Goal: Task Accomplishment & Management: Complete application form

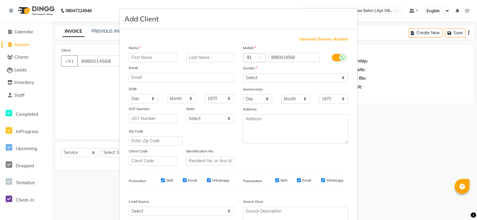
select select "8955"
select select "service"
type input "Avtha"
click at [338, 83] on select "Select [DEMOGRAPHIC_DATA] [DEMOGRAPHIC_DATA] Other Prefer Not To Say" at bounding box center [295, 77] width 105 height 9
select select "[DEMOGRAPHIC_DATA]"
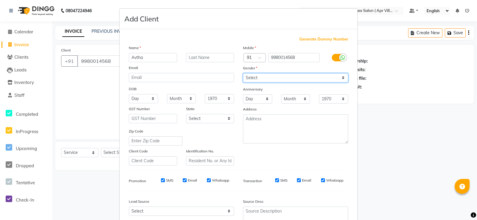
click at [243, 83] on select "Select [DEMOGRAPHIC_DATA] [DEMOGRAPHIC_DATA] Other Prefer Not To Say" at bounding box center [295, 77] width 105 height 9
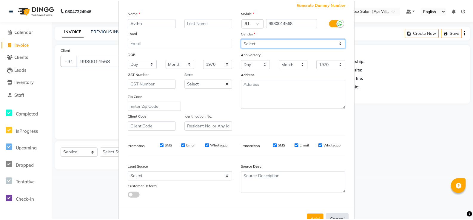
scroll to position [107, 0]
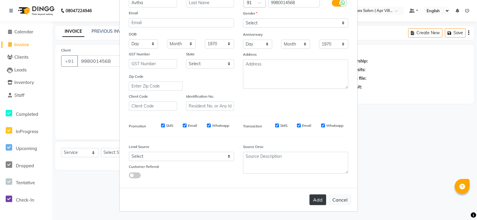
click at [310, 199] on button "Add" at bounding box center [318, 200] width 17 height 11
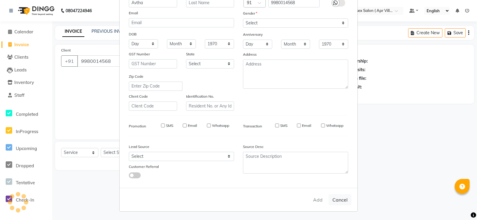
type input "99******68"
select select
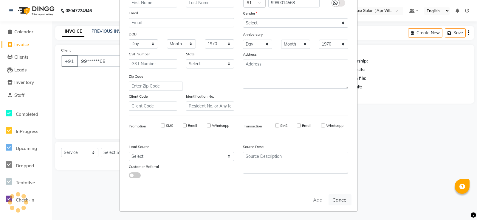
select select
checkbox input "false"
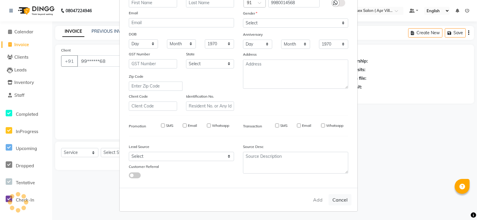
checkbox input "false"
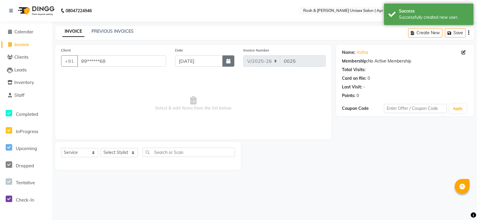
click at [227, 64] on icon "button" at bounding box center [228, 61] width 4 height 5
select select "9"
select select "2025"
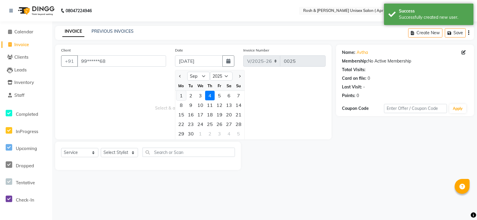
click at [185, 100] on div "1" at bounding box center [182, 96] width 10 height 10
type input "[DATE]"
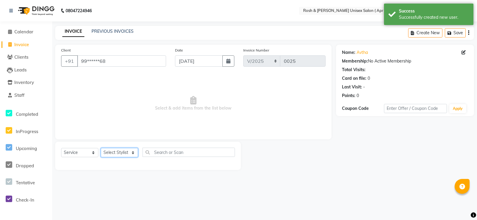
click at [133, 157] on select "Select Stylist Aalam Devi [PERSON_NAME] Front Desk Hangma [PERSON_NAME] [PERSON…" at bounding box center [119, 152] width 37 height 9
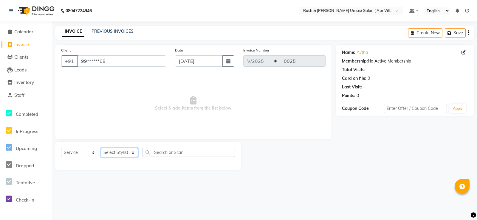
select select "90607"
click at [103, 157] on select "Select Stylist Aalam Devi [PERSON_NAME] Front Desk Hangma [PERSON_NAME] [PERSON…" at bounding box center [119, 152] width 37 height 9
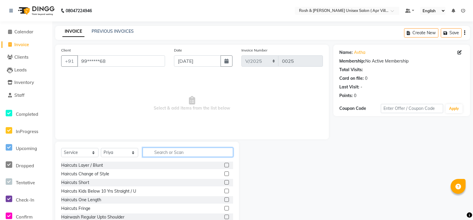
click at [162, 157] on input "text" at bounding box center [188, 152] width 90 height 9
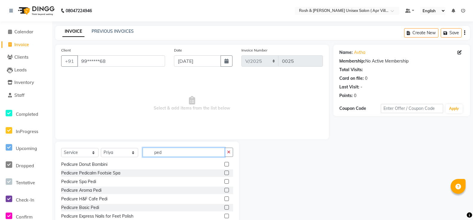
scroll to position [60, 0]
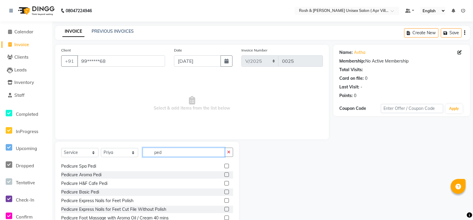
type input "ped"
click at [224, 194] on label at bounding box center [226, 192] width 4 height 4
click at [224, 194] on input "checkbox" at bounding box center [226, 193] width 4 height 4
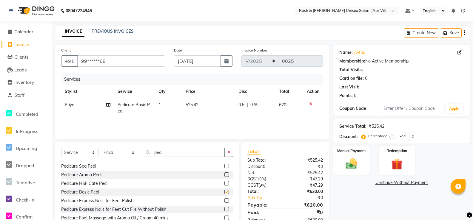
checkbox input "false"
click at [172, 157] on input "ped" at bounding box center [184, 152] width 82 height 9
type input "p"
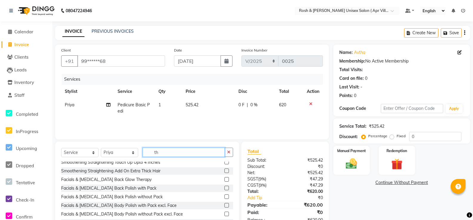
scroll to position [4, 0]
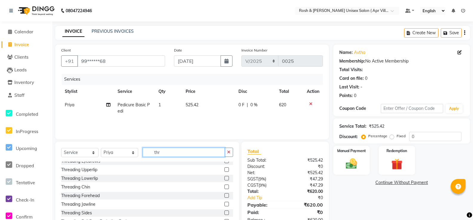
type input "thr"
click at [224, 198] on label at bounding box center [226, 196] width 4 height 4
click at [224, 198] on input "checkbox" at bounding box center [226, 196] width 4 height 4
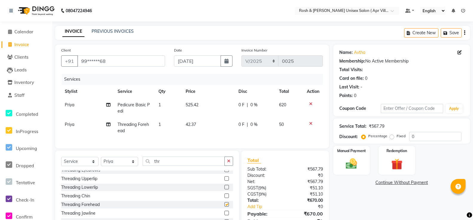
checkbox input "false"
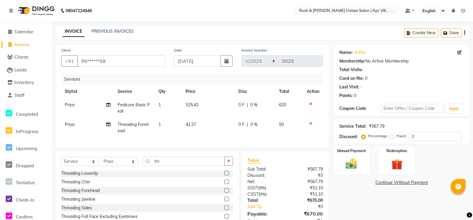
scroll to position [64, 0]
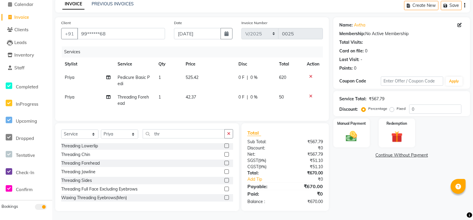
click at [224, 170] on label at bounding box center [226, 172] width 4 height 4
click at [224, 170] on input "checkbox" at bounding box center [226, 172] width 4 height 4
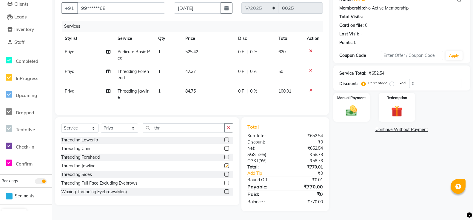
checkbox input "false"
click at [309, 92] on icon at bounding box center [310, 90] width 3 height 4
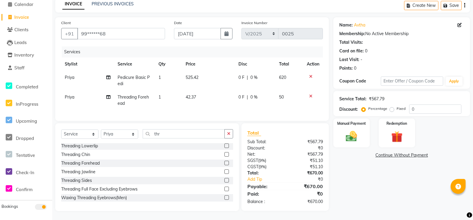
click at [224, 152] on label at bounding box center [226, 154] width 4 height 4
click at [224, 153] on input "checkbox" at bounding box center [226, 155] width 4 height 4
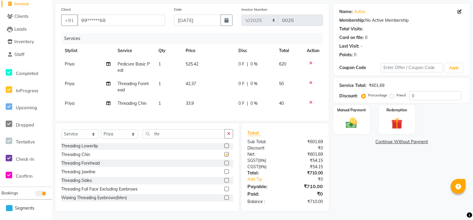
checkbox input "false"
click at [352, 117] on img at bounding box center [351, 123] width 19 height 13
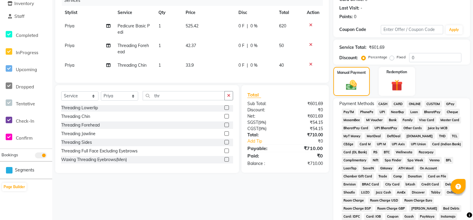
click at [422, 108] on span "ONLINE" at bounding box center [414, 104] width 16 height 7
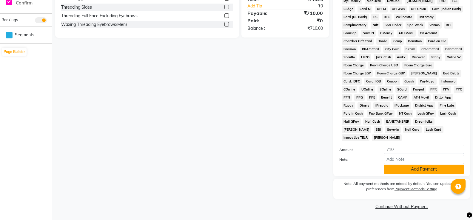
click at [420, 174] on button "Add Payment" at bounding box center [423, 169] width 80 height 9
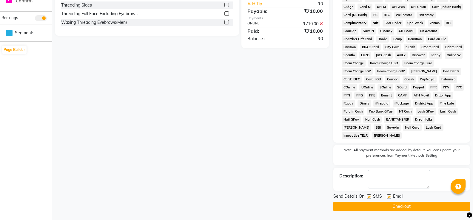
scroll to position [275, 0]
click at [403, 205] on button "Checkout" at bounding box center [401, 206] width 137 height 9
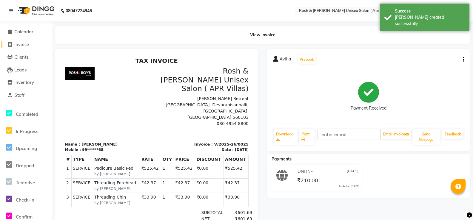
click at [23, 44] on span "Invoice" at bounding box center [21, 45] width 15 height 6
select select "service"
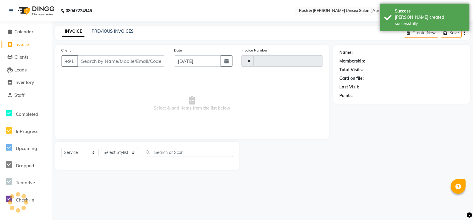
type input "0026"
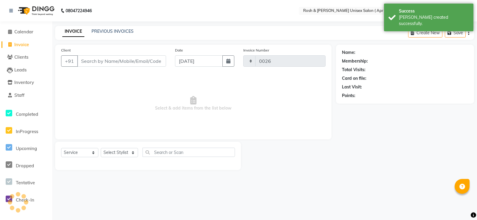
select select "8955"
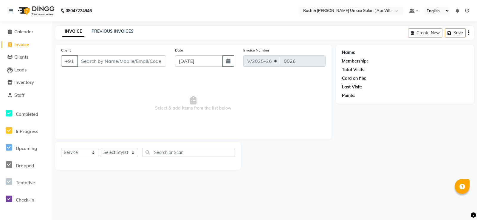
click at [86, 67] on input "Client" at bounding box center [121, 60] width 89 height 11
type input "9731672485"
click at [149, 64] on span "Add Client" at bounding box center [151, 61] width 24 height 6
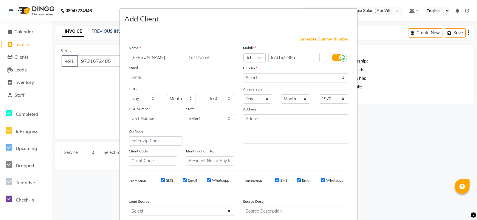
type input "[PERSON_NAME]"
click at [339, 83] on select "Select [DEMOGRAPHIC_DATA] [DEMOGRAPHIC_DATA] Other Prefer Not To Say" at bounding box center [295, 77] width 105 height 9
select select "[DEMOGRAPHIC_DATA]"
click at [243, 83] on select "Select [DEMOGRAPHIC_DATA] [DEMOGRAPHIC_DATA] Other Prefer Not To Say" at bounding box center [295, 77] width 105 height 9
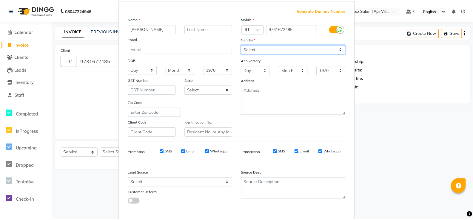
scroll to position [107, 0]
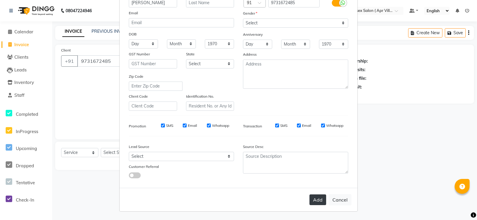
click at [310, 196] on button "Add" at bounding box center [318, 200] width 17 height 11
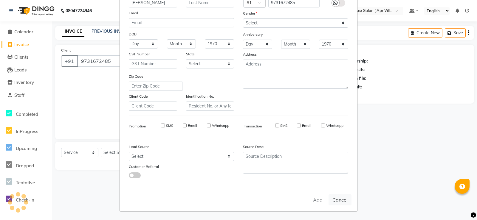
type input "97******85"
select select
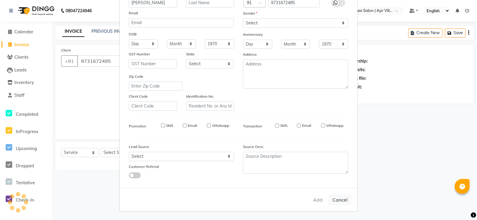
select select
checkbox input "false"
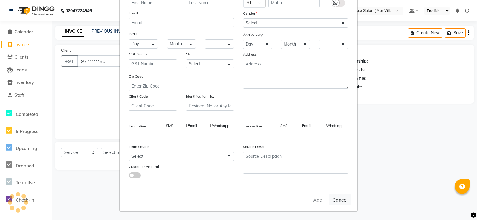
checkbox input "false"
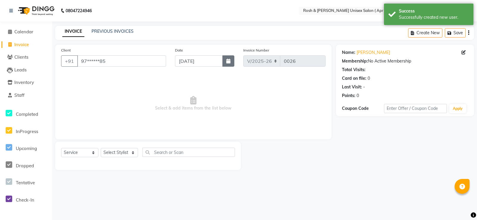
click at [226, 64] on icon "button" at bounding box center [228, 61] width 4 height 5
select select "9"
select select "2025"
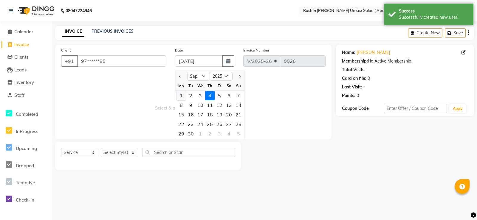
click at [183, 100] on div "1" at bounding box center [182, 96] width 10 height 10
type input "[DATE]"
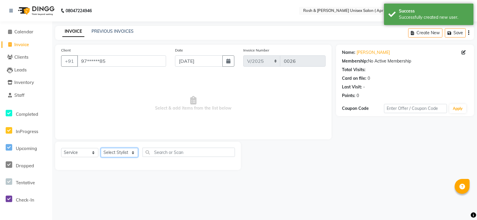
click at [131, 157] on select "Select Stylist Aalam Devi [PERSON_NAME] Front Desk Hangma [PERSON_NAME] [PERSON…" at bounding box center [119, 152] width 37 height 9
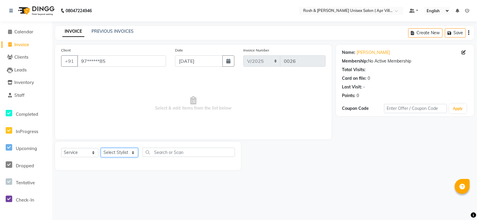
select select "90610"
click at [103, 157] on select "Select Stylist Aalam Devi [PERSON_NAME] Front Desk Hangma [PERSON_NAME] [PERSON…" at bounding box center [119, 152] width 37 height 9
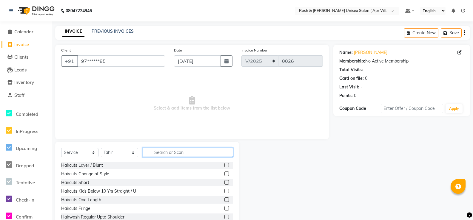
click at [183, 157] on input "text" at bounding box center [188, 152] width 90 height 9
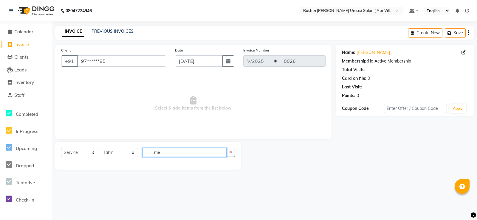
type input "m"
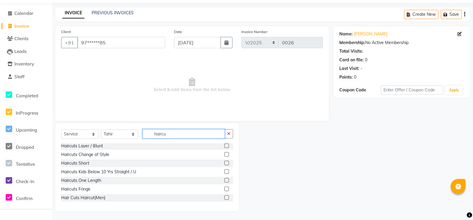
scroll to position [5, 0]
type input "haircut"
click at [224, 196] on label at bounding box center [226, 198] width 4 height 4
click at [224, 196] on input "checkbox" at bounding box center [226, 198] width 4 height 4
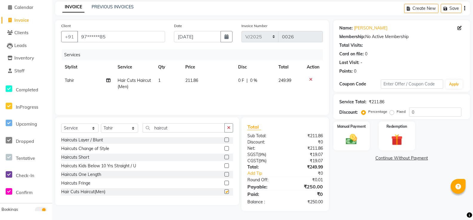
checkbox input "false"
click at [357, 145] on img at bounding box center [351, 139] width 19 height 13
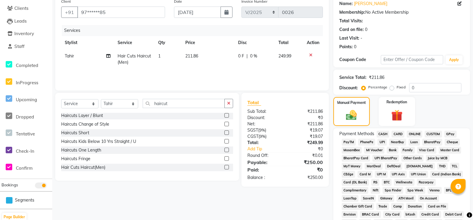
click at [421, 138] on span "ONLINE" at bounding box center [414, 134] width 16 height 7
click at [398, 154] on span "Bank" at bounding box center [392, 150] width 12 height 7
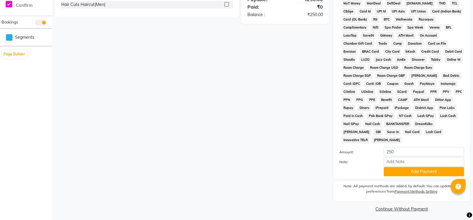
scroll to position [272, 0]
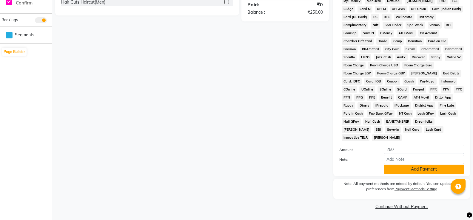
click at [416, 165] on button "Add Payment" at bounding box center [423, 169] width 80 height 9
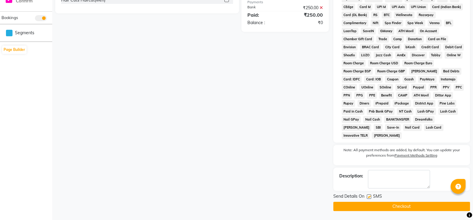
click at [397, 208] on button "Checkout" at bounding box center [401, 206] width 137 height 9
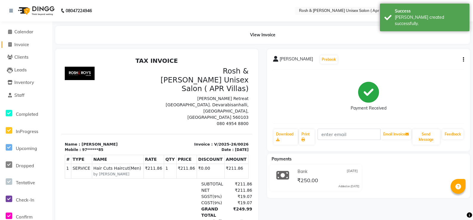
click at [18, 45] on span "Invoice" at bounding box center [21, 45] width 15 height 6
select select "8955"
select select "service"
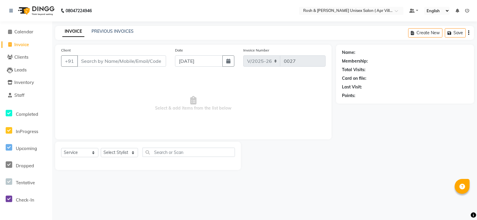
click at [89, 67] on input "Client" at bounding box center [121, 60] width 89 height 11
click at [226, 64] on icon "button" at bounding box center [228, 61] width 4 height 5
select select "9"
select select "2025"
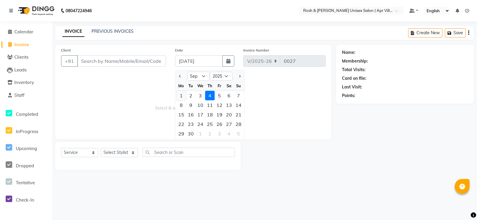
click at [183, 100] on div "1" at bounding box center [182, 96] width 10 height 10
type input "[DATE]"
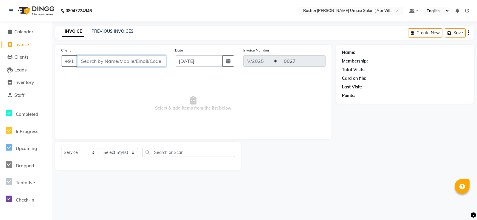
click at [88, 67] on input "Client" at bounding box center [121, 60] width 89 height 11
